Goal: Task Accomplishment & Management: Use online tool/utility

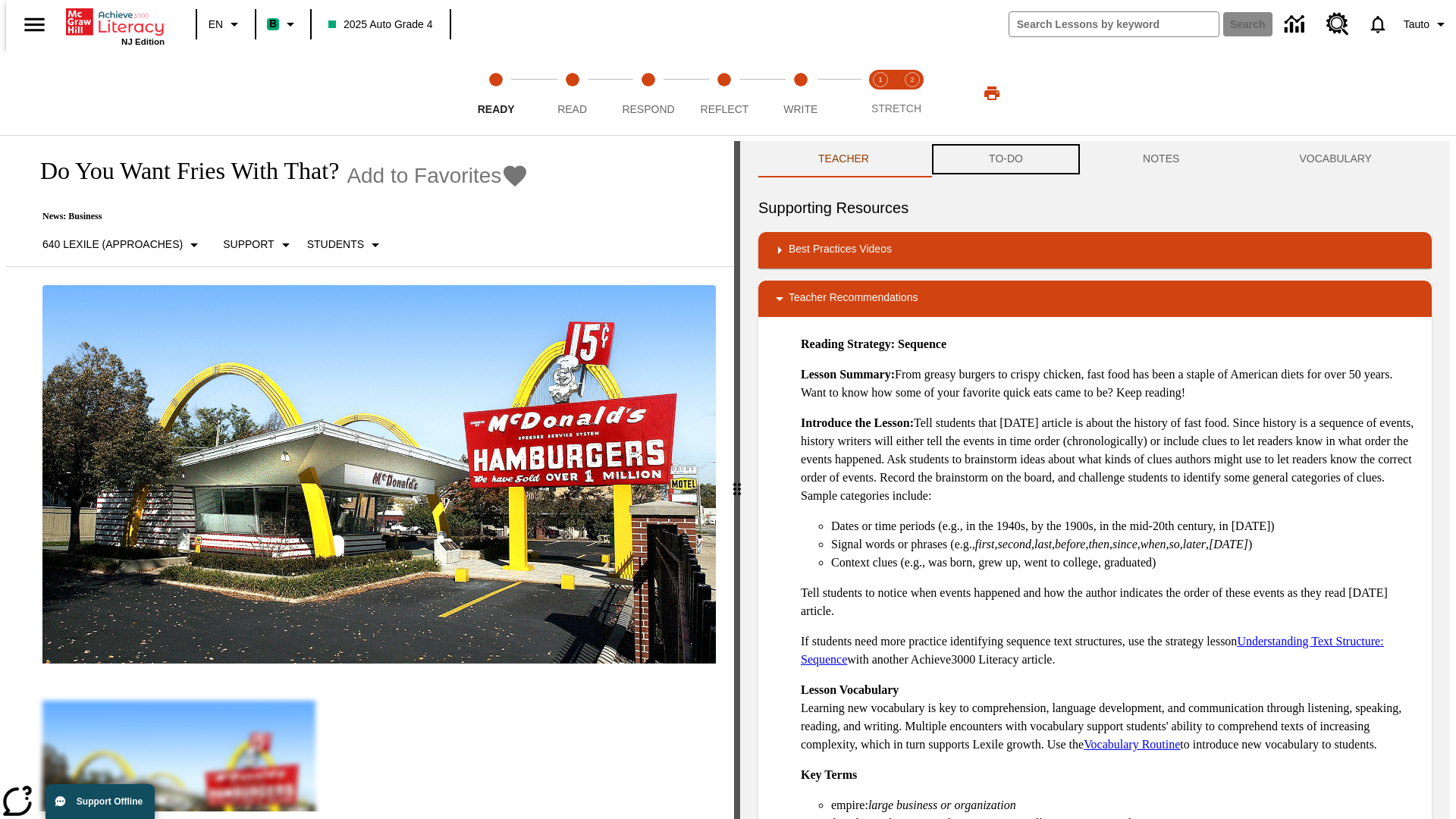
click at [1005, 159] on button "TO-DO" at bounding box center [1005, 159] width 154 height 36
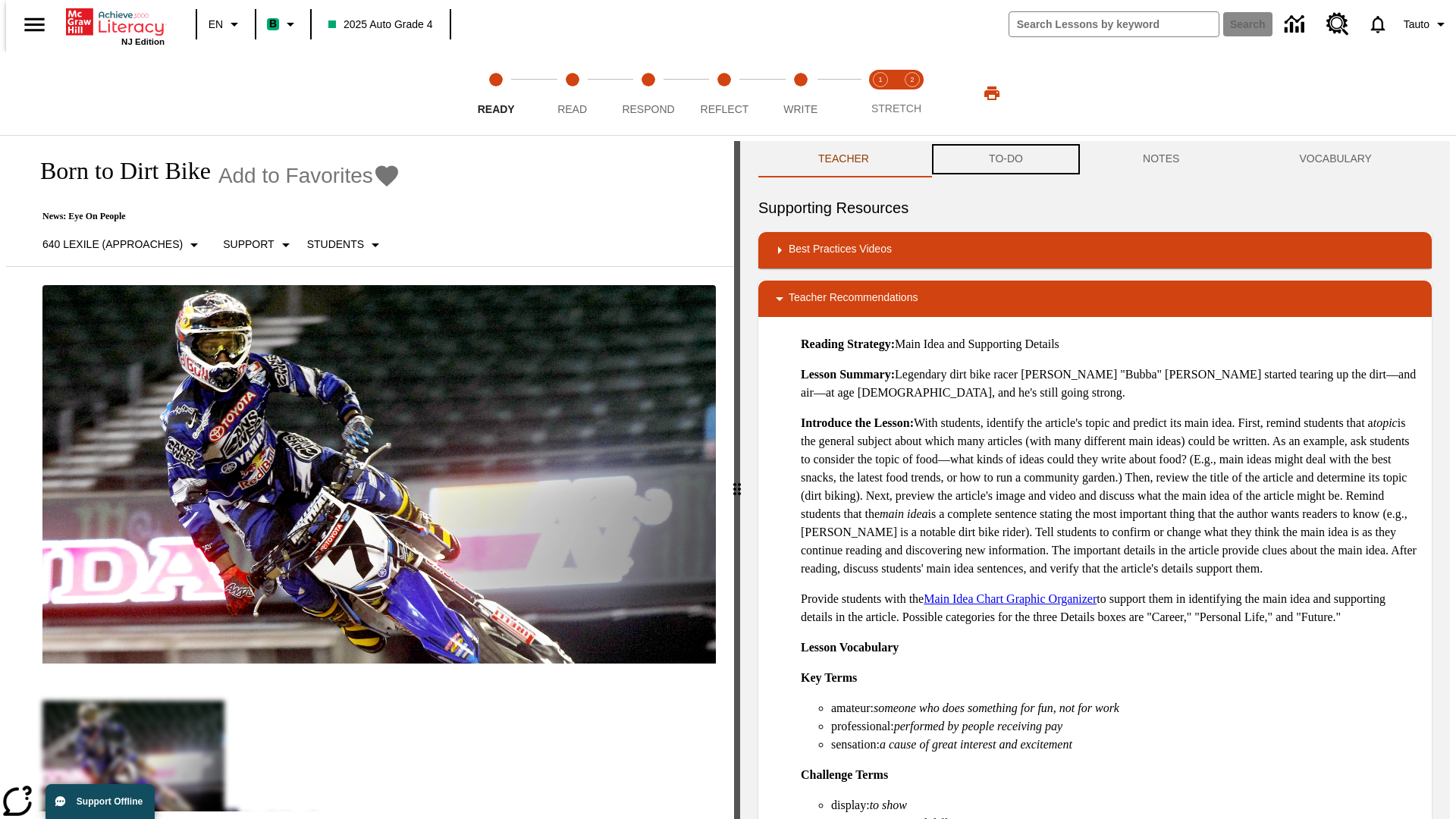
click at [1005, 159] on button "TO-DO" at bounding box center [1005, 159] width 154 height 36
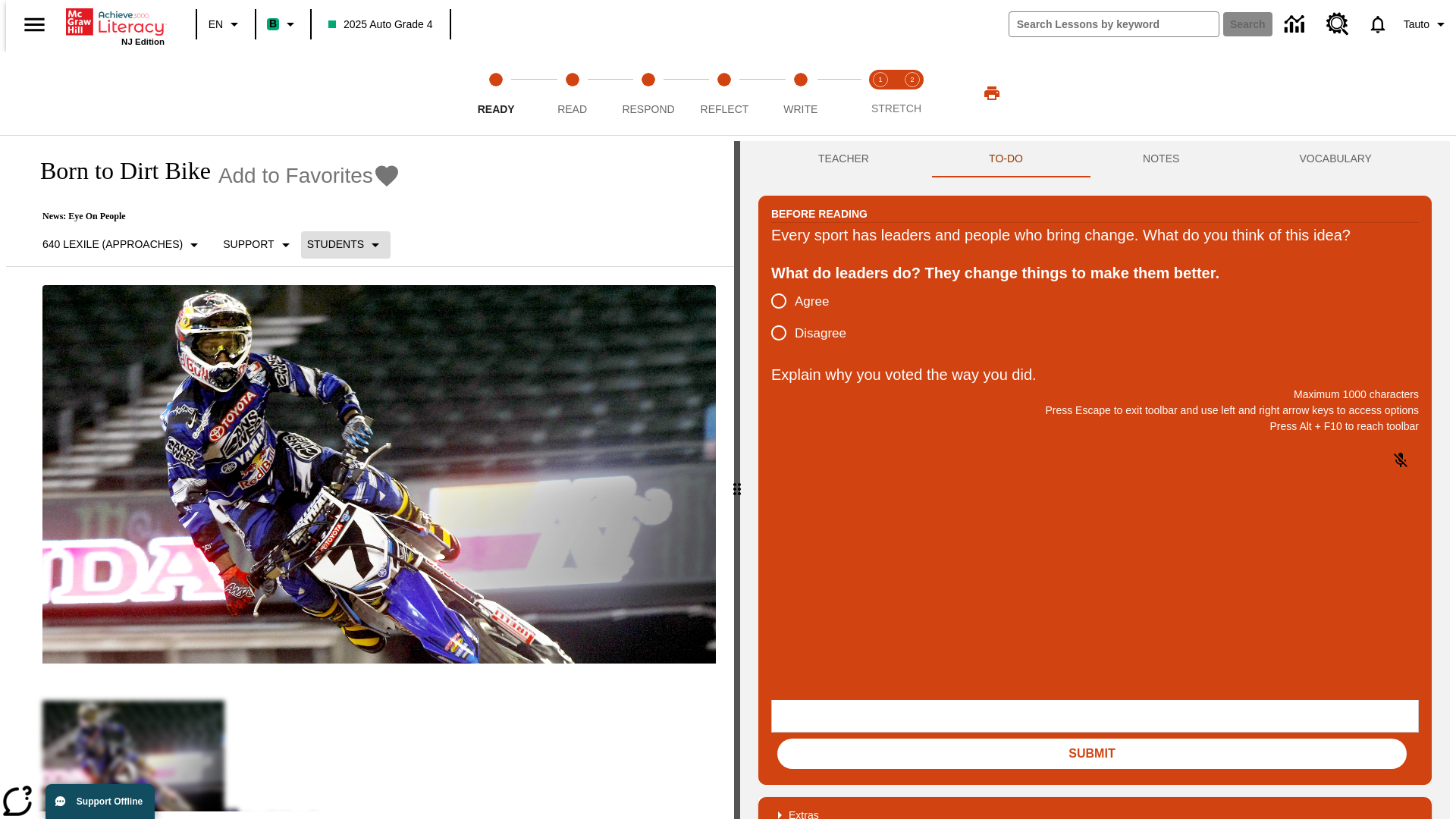
click at [337, 245] on p "Students" at bounding box center [336, 245] width 57 height 16
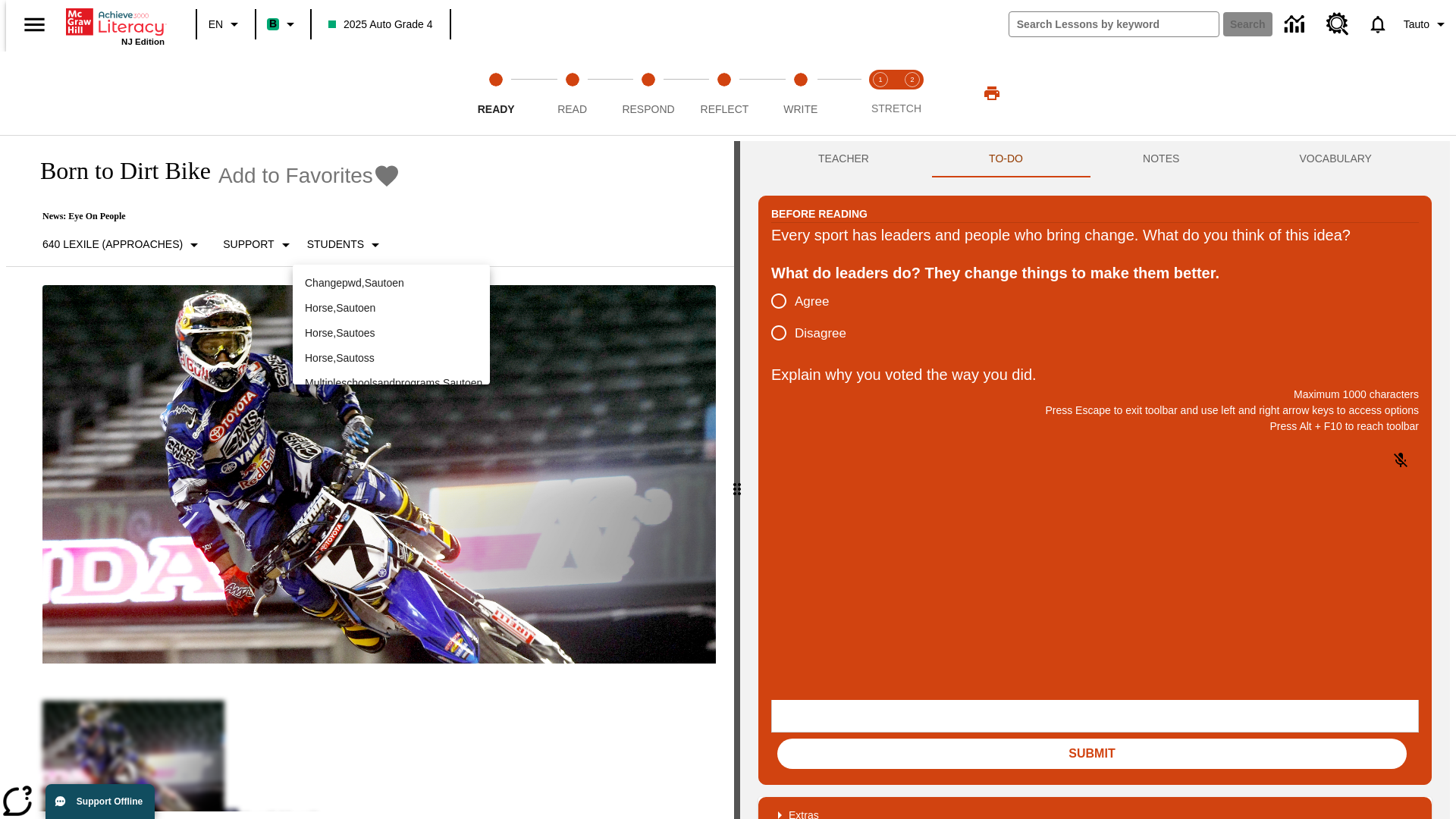
click at [391, 300] on p "Horse , Sautoen" at bounding box center [391, 308] width 173 height 16
